Goal: Task Accomplishment & Management: Use online tool/utility

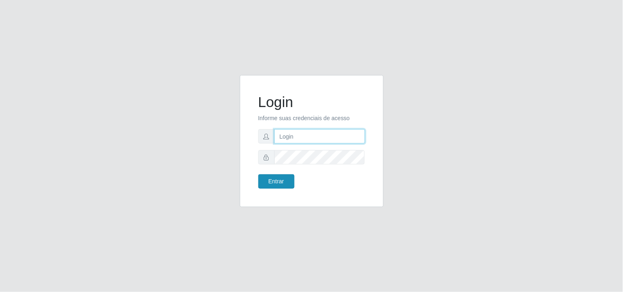
type input "[EMAIL_ADDRESS][DOMAIN_NAME]"
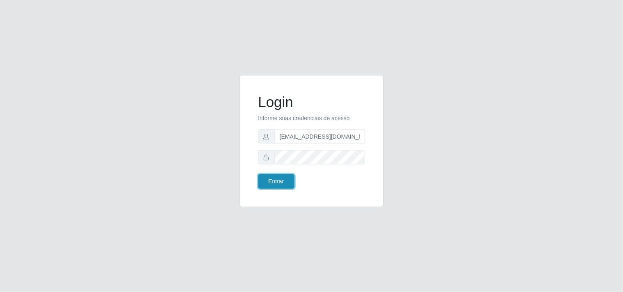
click at [292, 176] on button "Entrar" at bounding box center [276, 182] width 36 height 14
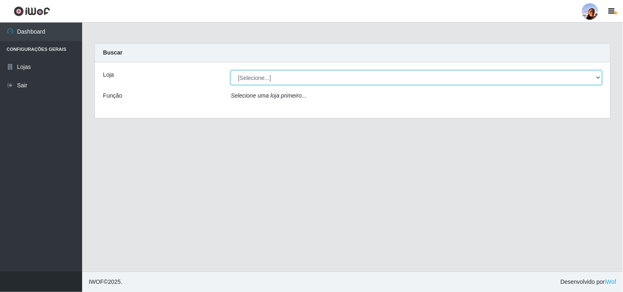
click at [578, 83] on select "[Selecione...] Supermercado [GEOGRAPHIC_DATA]" at bounding box center [416, 78] width 371 height 14
select select "166"
click at [231, 71] on select "[Selecione...] Supermercado [GEOGRAPHIC_DATA]" at bounding box center [416, 78] width 371 height 14
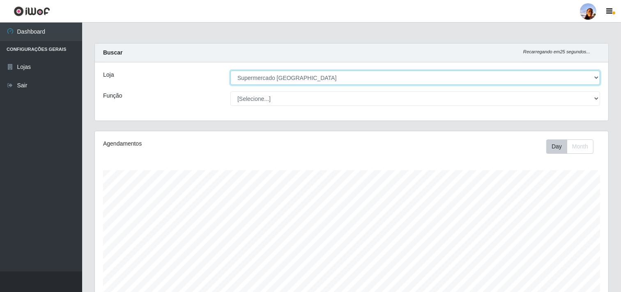
scroll to position [143, 0]
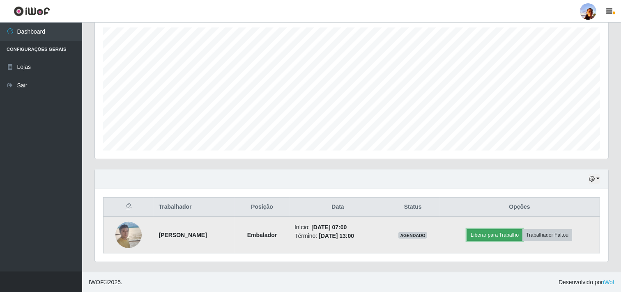
click at [500, 235] on button "Liberar para Trabalho" at bounding box center [494, 236] width 55 height 12
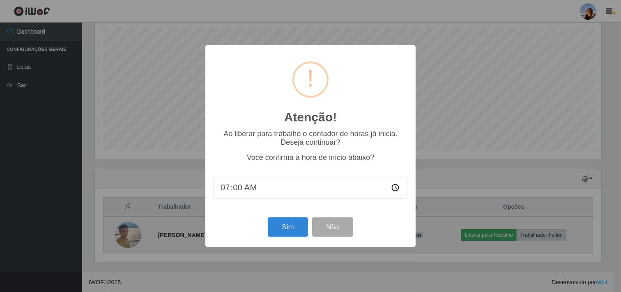
scroll to position [170, 508]
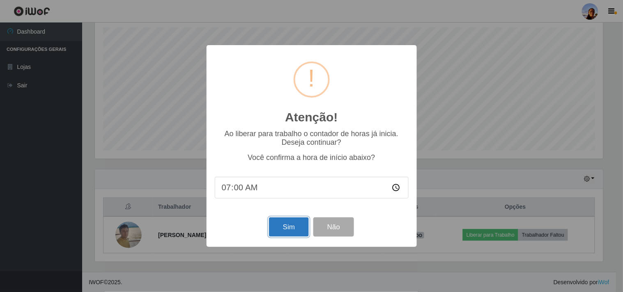
click at [282, 227] on button "Sim" at bounding box center [289, 227] width 40 height 19
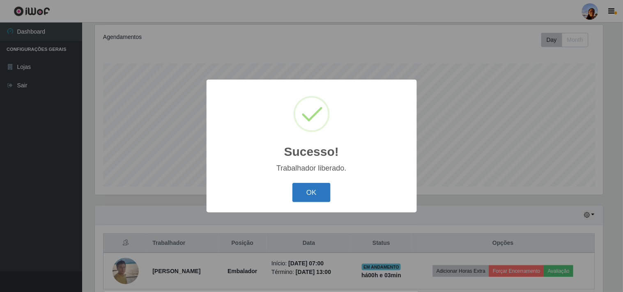
click at [316, 198] on button "OK" at bounding box center [311, 192] width 38 height 19
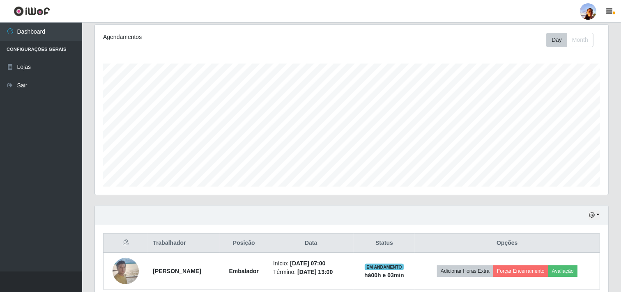
scroll to position [143, 0]
